Goal: Check status: Check status

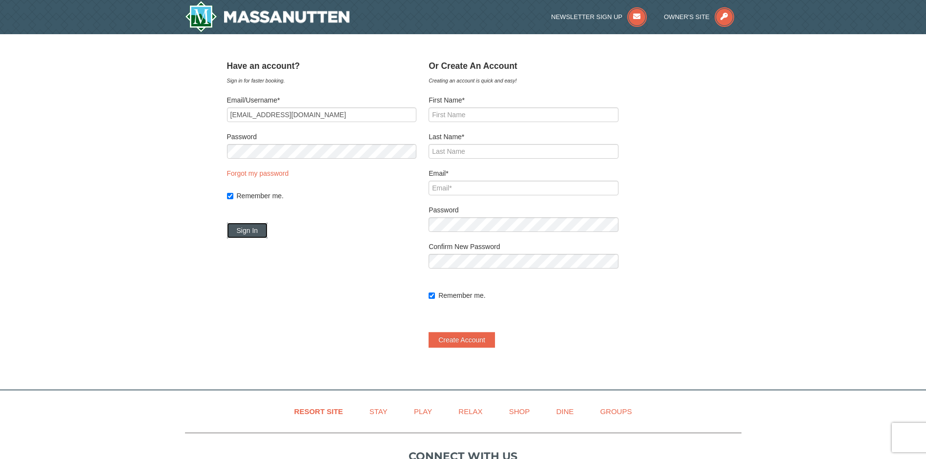
click at [260, 229] on button "Sign In" at bounding box center [247, 231] width 41 height 16
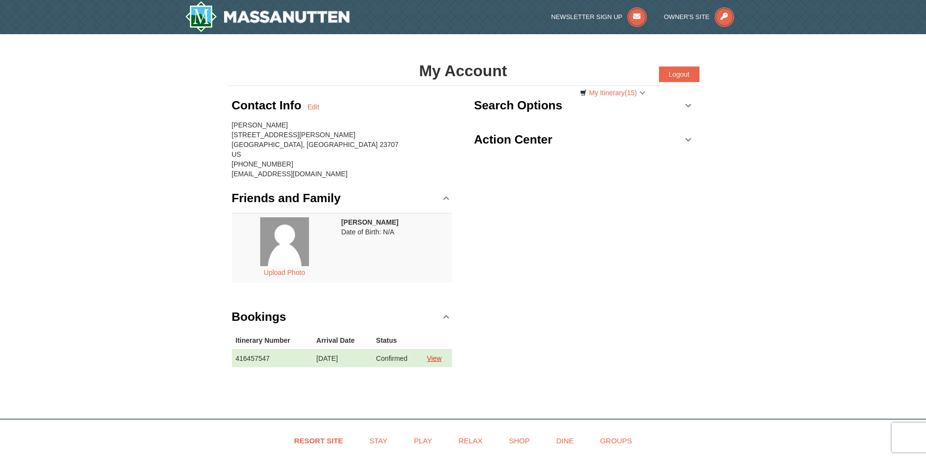
click at [434, 356] on link "View" at bounding box center [433, 358] width 15 height 8
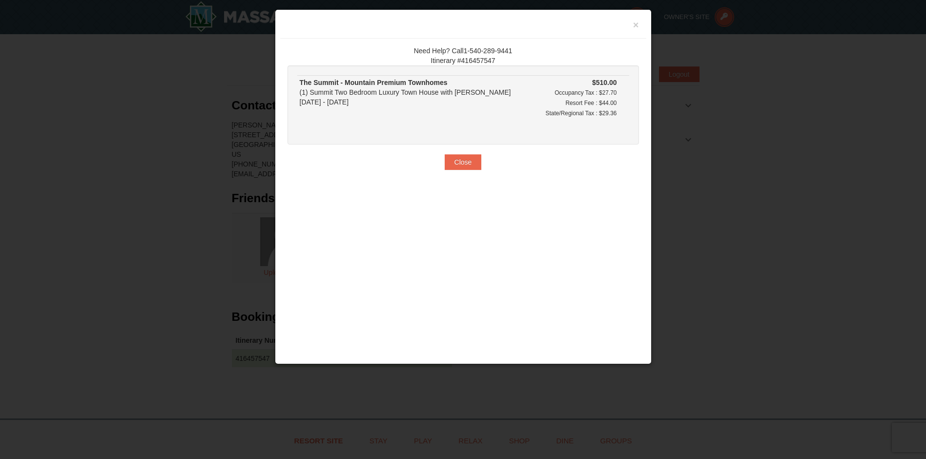
click at [599, 95] on small "Occupancy Tax : $27.70" at bounding box center [585, 92] width 62 height 7
click at [600, 113] on small "State/Regional Tax : $29.36" at bounding box center [581, 113] width 71 height 7
click at [635, 20] on button "×" at bounding box center [636, 25] width 6 height 10
